Goal: Information Seeking & Learning: Learn about a topic

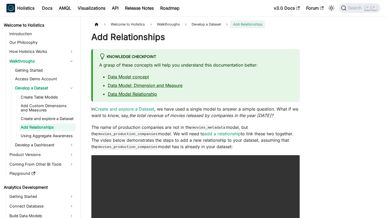
click at [142, 93] on link "Data Model Relationship" at bounding box center [132, 93] width 49 height 5
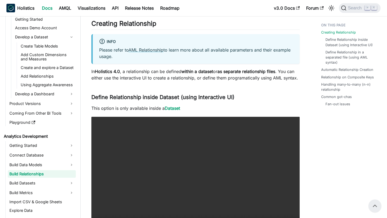
scroll to position [120, 0]
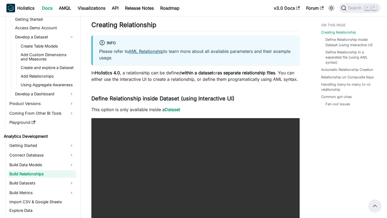
click at [151, 52] on link "AML Relationship" at bounding box center [145, 51] width 35 height 5
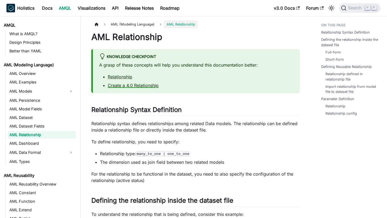
click at [142, 84] on link "Create a 4.0 Relationship" at bounding box center [133, 85] width 51 height 5
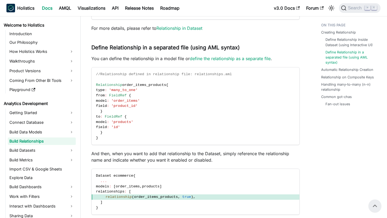
scroll to position [487, 0]
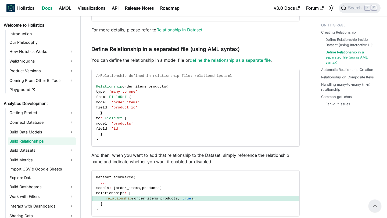
click at [183, 30] on link "Relationship in Dataset" at bounding box center [179, 29] width 46 height 5
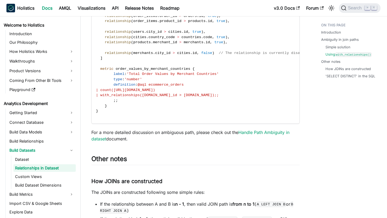
scroll to position [1308, 0]
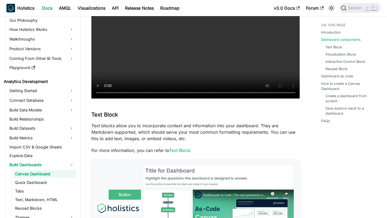
scroll to position [196, 0]
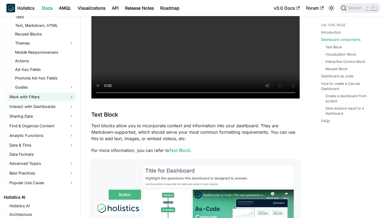
click at [54, 98] on link "Work with Filters" at bounding box center [42, 97] width 68 height 9
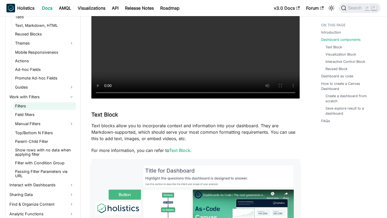
click at [56, 107] on link "Filters" at bounding box center [44, 106] width 62 height 8
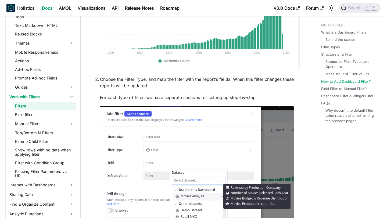
scroll to position [1523, 0]
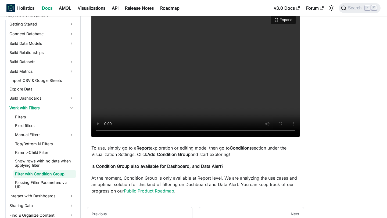
scroll to position [54, 0]
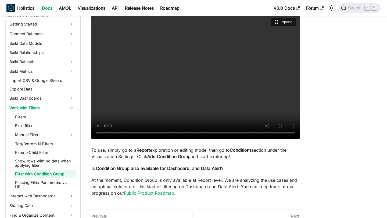
click at [244, 96] on video "Your browser does not support embedding video, but you can download it ." at bounding box center [195, 76] width 208 height 125
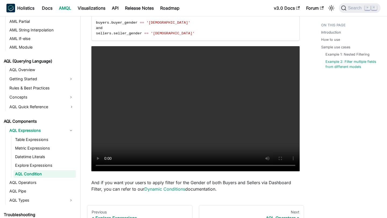
scroll to position [1521, 0]
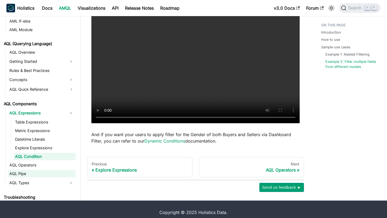
click at [23, 170] on link "AQL Pipe" at bounding box center [42, 174] width 68 height 8
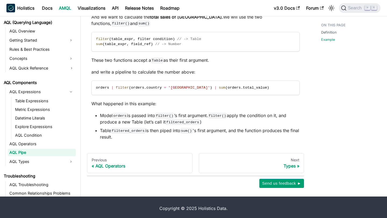
scroll to position [266, 0]
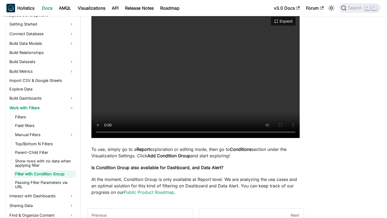
scroll to position [50, 0]
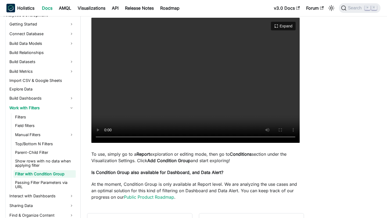
click at [234, 89] on video "Your browser does not support embedding video, but you can download it ." at bounding box center [195, 80] width 208 height 125
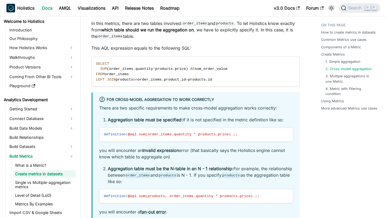
scroll to position [885, 0]
